Goal: Find specific page/section: Find specific page/section

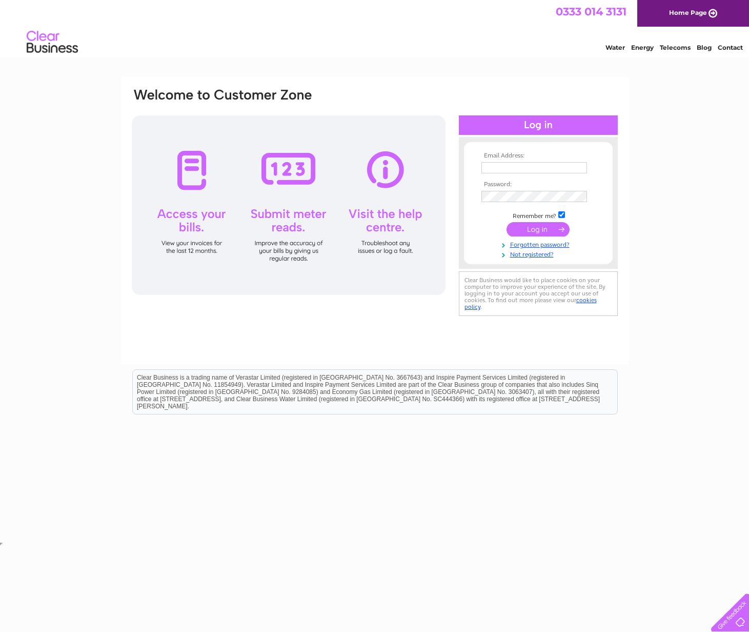
type input "treasurer@westhillcommunitychurch.org"
click at [526, 228] on input "submit" at bounding box center [538, 229] width 63 height 14
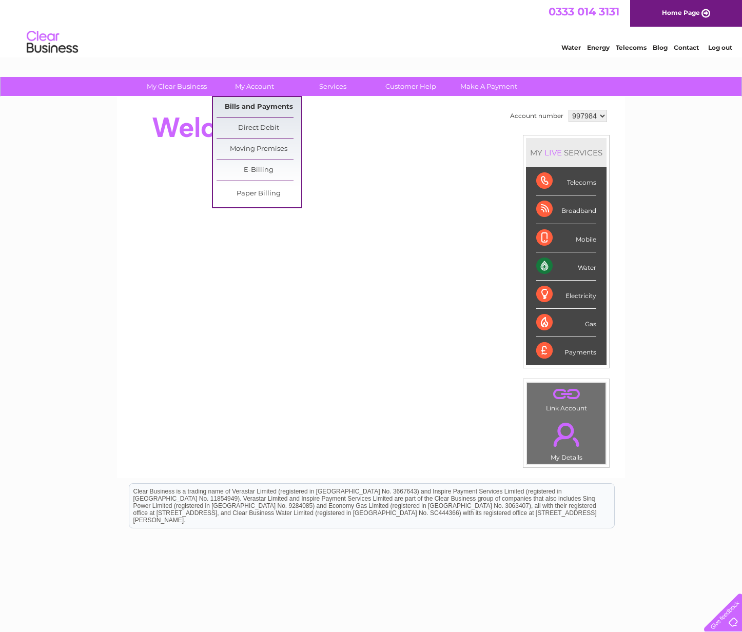
click at [247, 109] on link "Bills and Payments" at bounding box center [258, 107] width 85 height 21
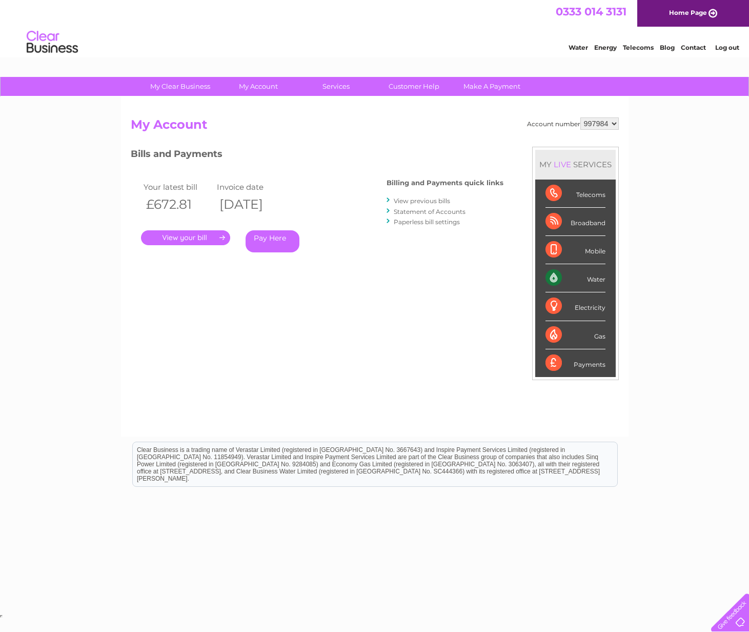
click at [185, 234] on link "." at bounding box center [185, 237] width 89 height 15
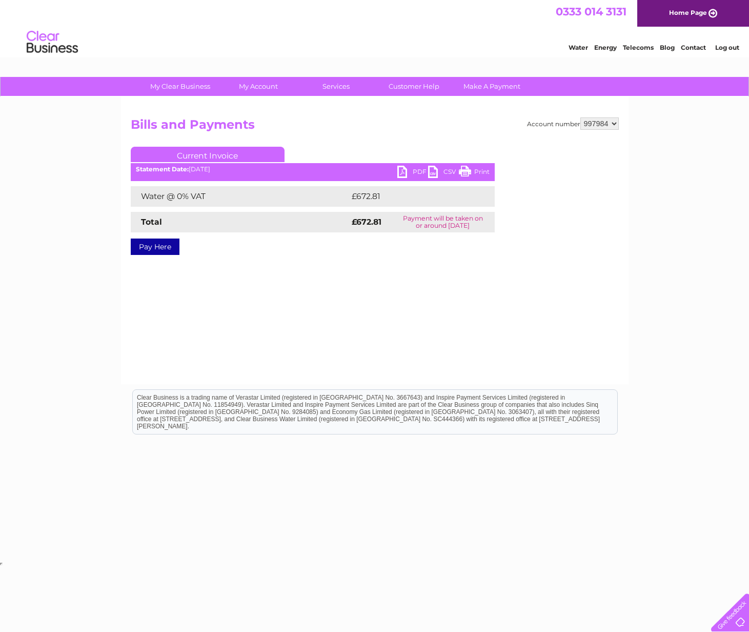
click at [404, 171] on link "PDF" at bounding box center [413, 173] width 31 height 15
